Goal: Book appointment/travel/reservation

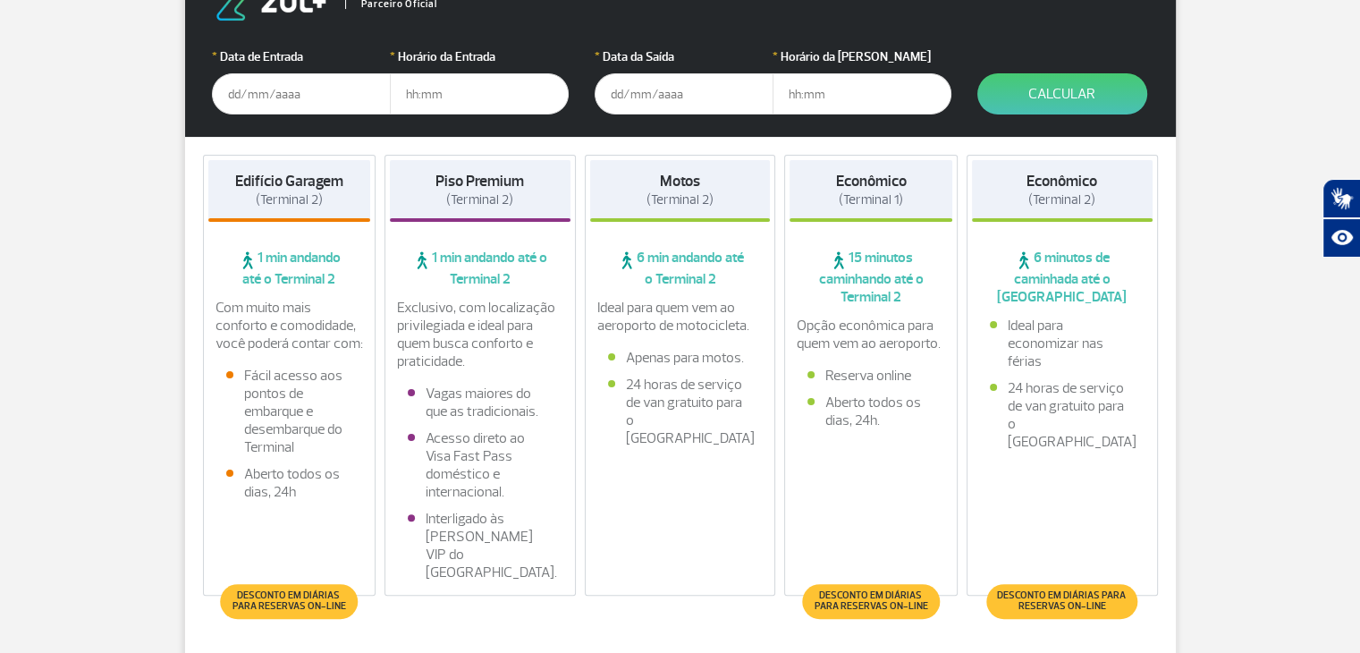
scroll to position [268, 0]
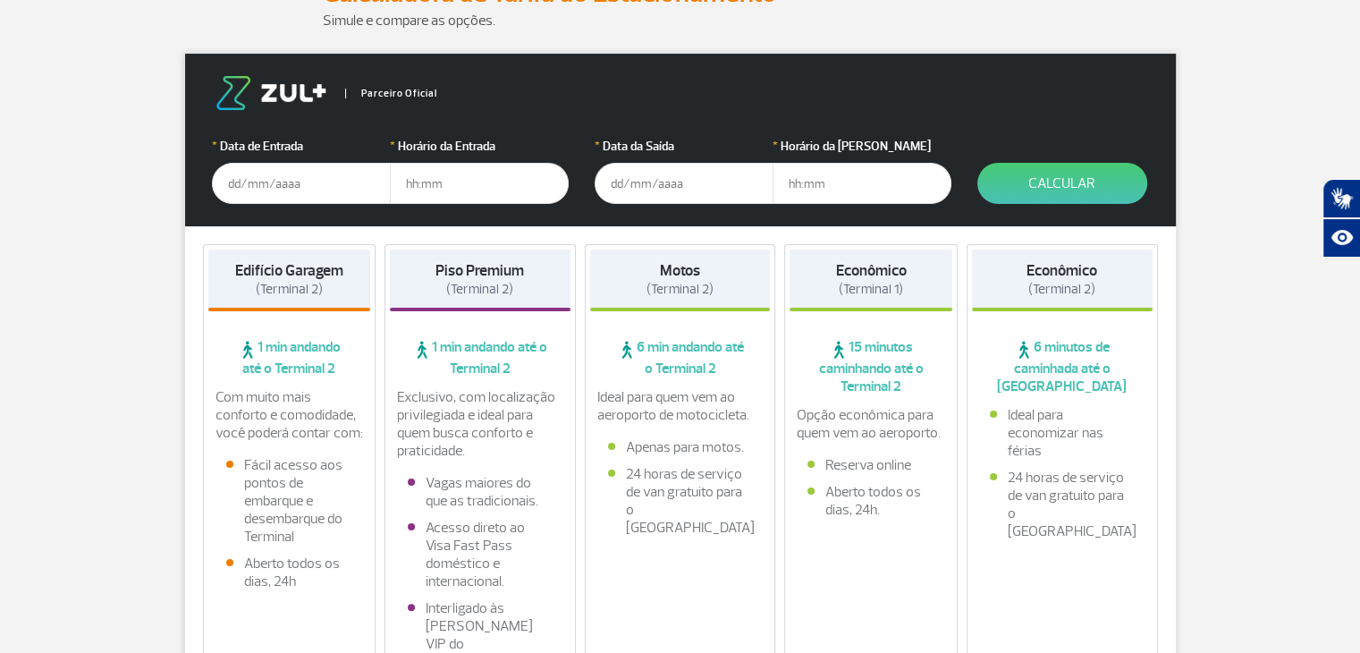
click at [292, 175] on input "text" at bounding box center [301, 183] width 179 height 41
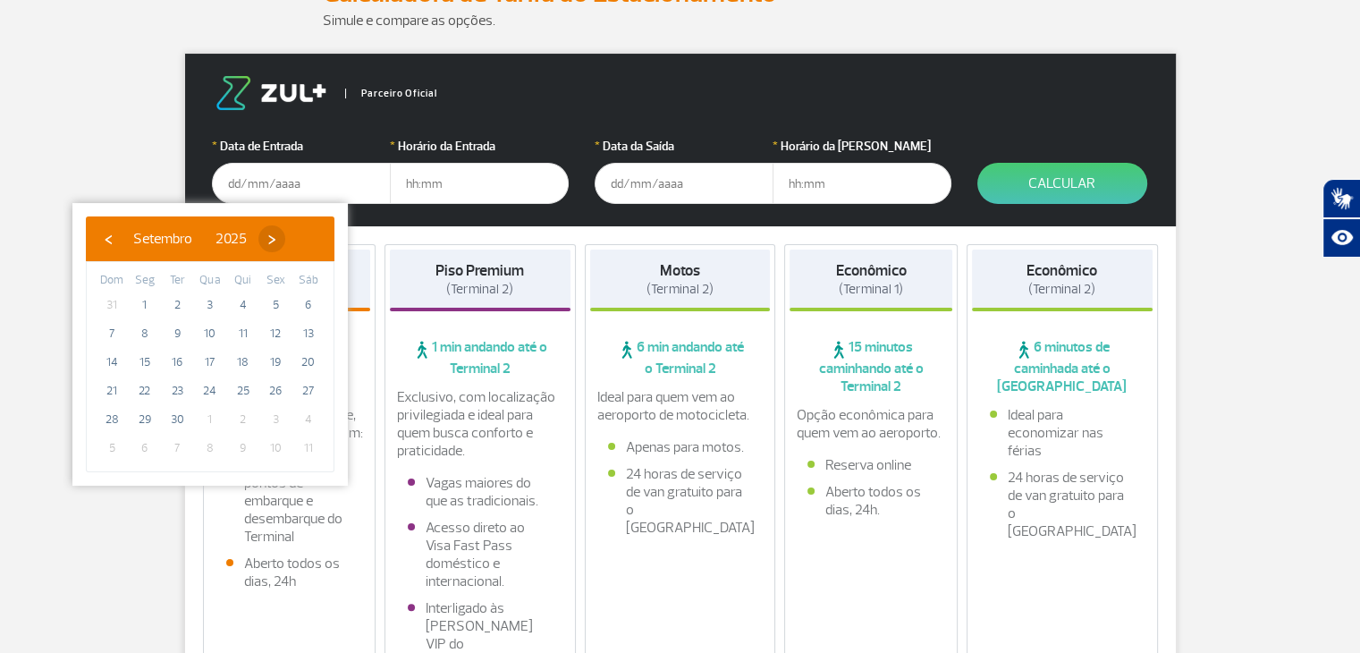
click at [285, 237] on span "›" at bounding box center [271, 238] width 27 height 27
click at [275, 237] on span "›" at bounding box center [261, 238] width 27 height 27
click at [288, 237] on span "›" at bounding box center [274, 238] width 27 height 27
click at [114, 330] on span "7" at bounding box center [111, 333] width 29 height 29
type input "[DATE]"
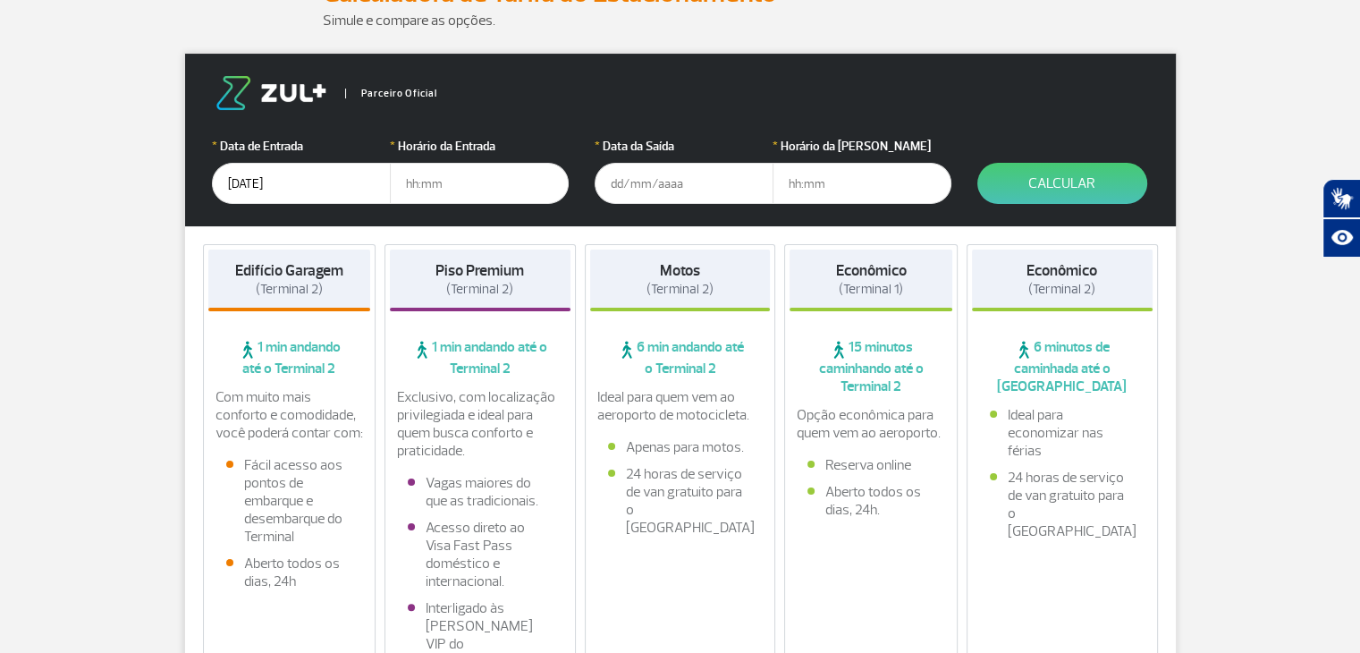
click at [449, 171] on input "text" at bounding box center [479, 183] width 179 height 41
type input "14:00"
click at [622, 176] on input "text" at bounding box center [684, 183] width 179 height 41
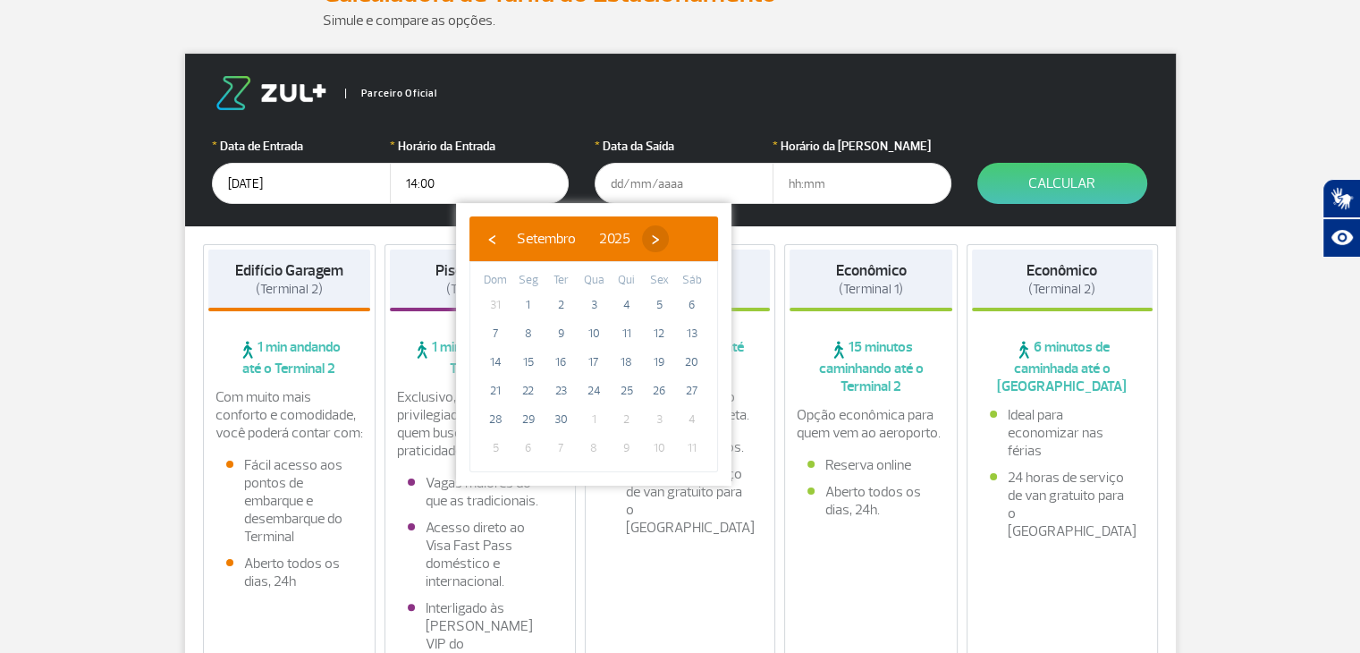
click at [669, 242] on span "›" at bounding box center [655, 238] width 27 height 27
click at [658, 242] on span "›" at bounding box center [644, 238] width 27 height 27
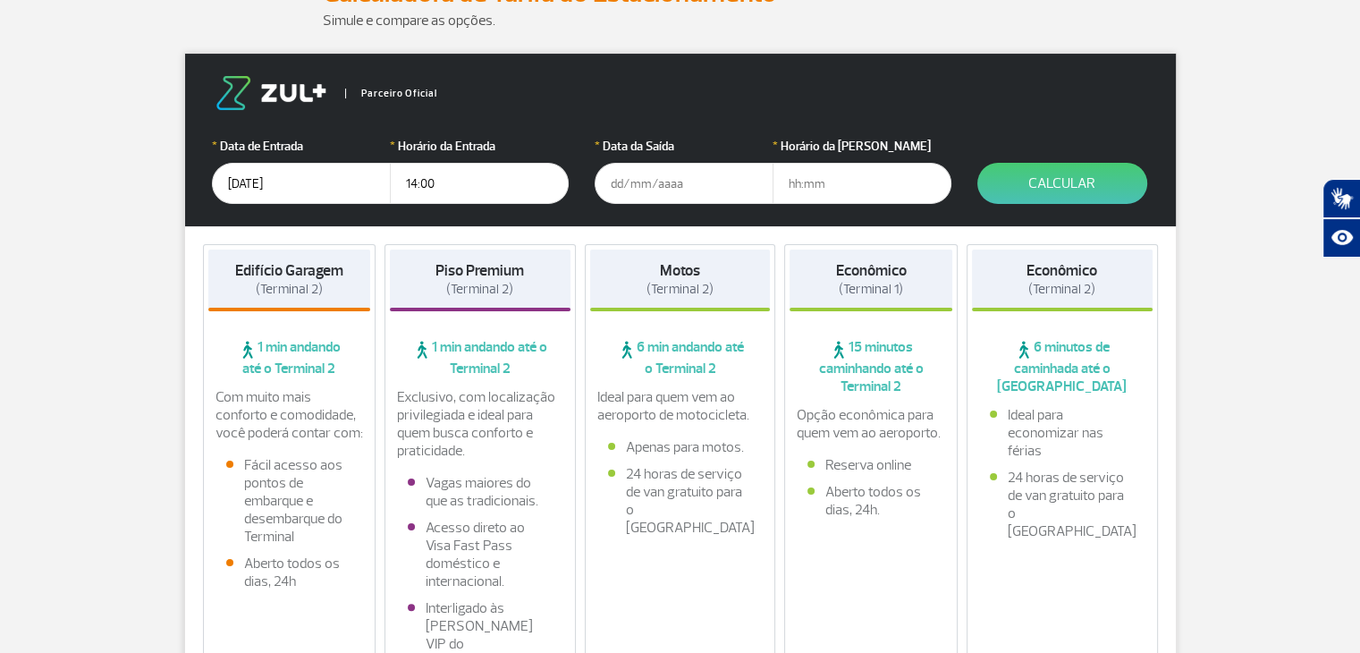
type input "[DATE]"
click at [803, 191] on input "text" at bounding box center [862, 183] width 179 height 41
type input "15:00"
click at [1084, 168] on button "Calcular" at bounding box center [1062, 183] width 170 height 41
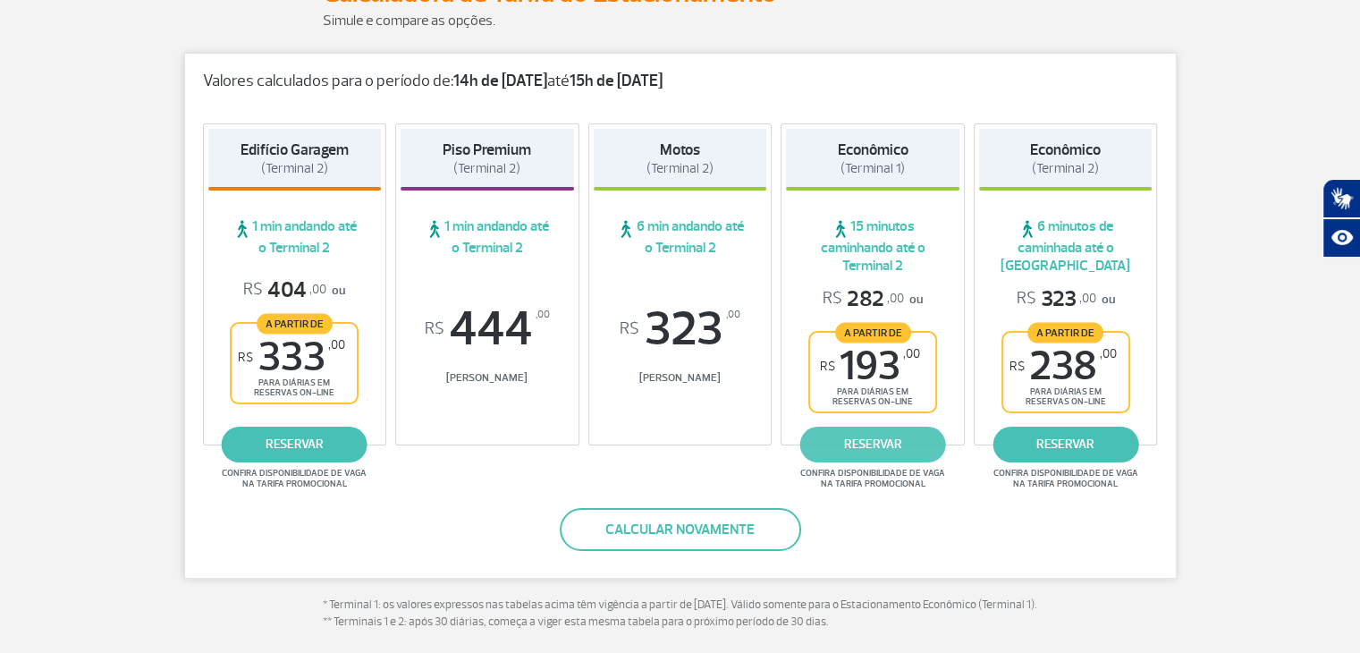
click at [900, 441] on link "reservar" at bounding box center [873, 445] width 146 height 36
click at [1059, 437] on link "reservar" at bounding box center [1066, 445] width 146 height 36
